Goal: Information Seeking & Learning: Learn about a topic

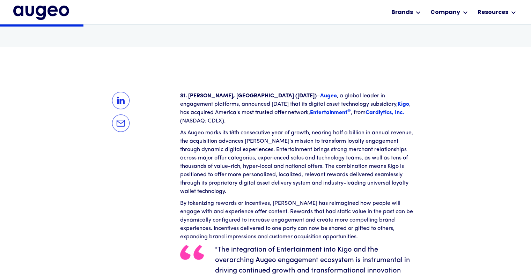
scroll to position [211, 0]
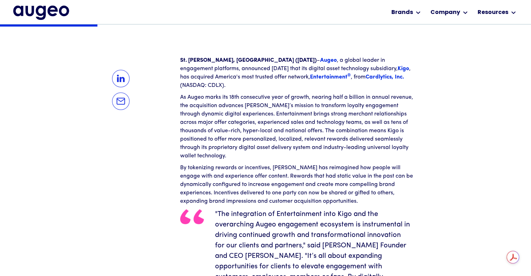
scroll to position [246, 0]
click at [313, 119] on p "As Augeo marks its 18th consecutive year of growth, nearing half a billion in a…" at bounding box center [298, 127] width 237 height 67
drag, startPoint x: 216, startPoint y: 76, endPoint x: 313, endPoint y: 79, distance: 97.0
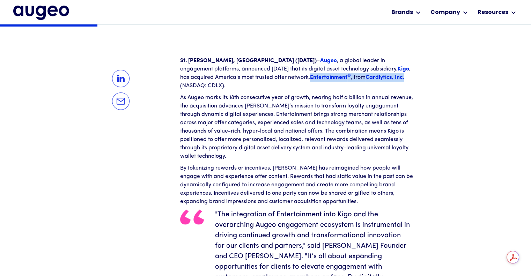
click at [313, 79] on p "St. [PERSON_NAME], [GEOGRAPHIC_DATA] ([DATE]) – Augeo , a global leader in enga…" at bounding box center [298, 73] width 237 height 33
